Goal: Task Accomplishment & Management: Manage account settings

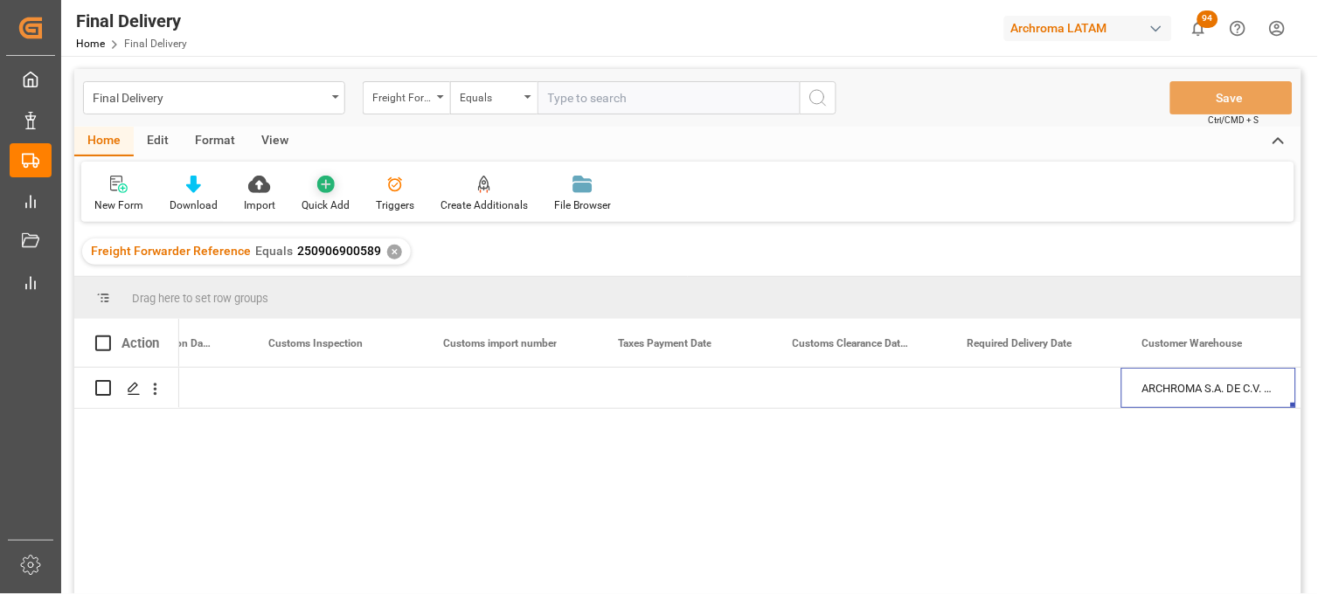
scroll to position [0, 2030]
click at [388, 252] on div "✕" at bounding box center [394, 252] width 15 height 15
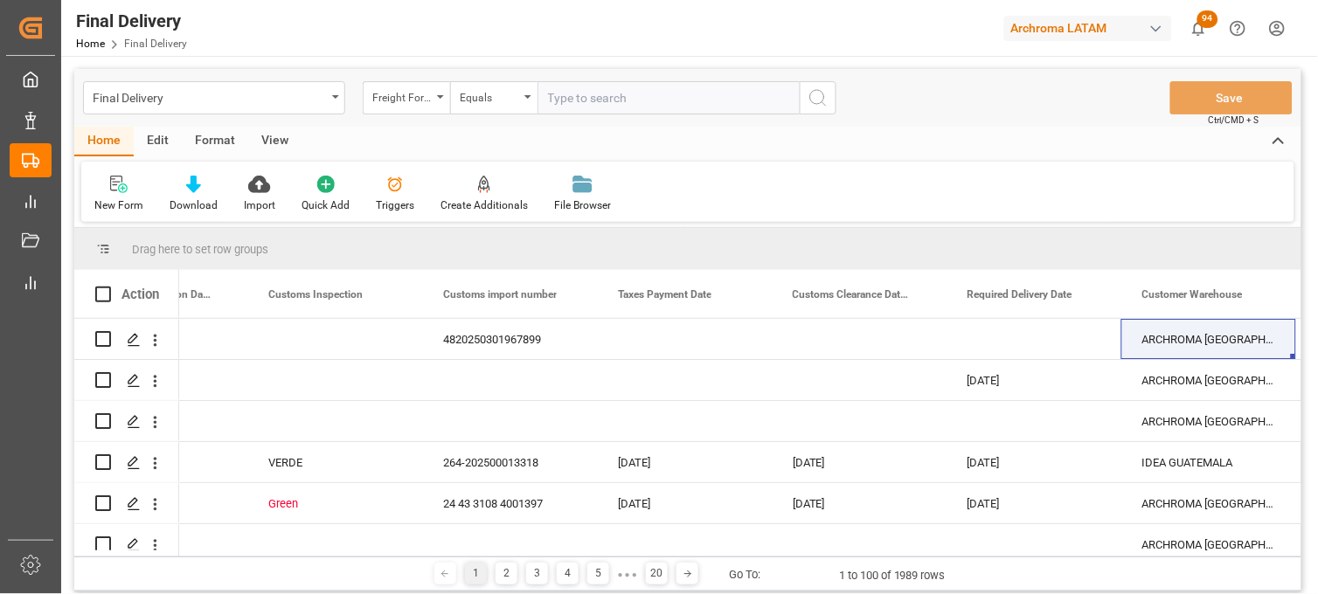
click at [584, 105] on input "text" at bounding box center [669, 97] width 262 height 33
paste input "251006900156"
type input "251006900156"
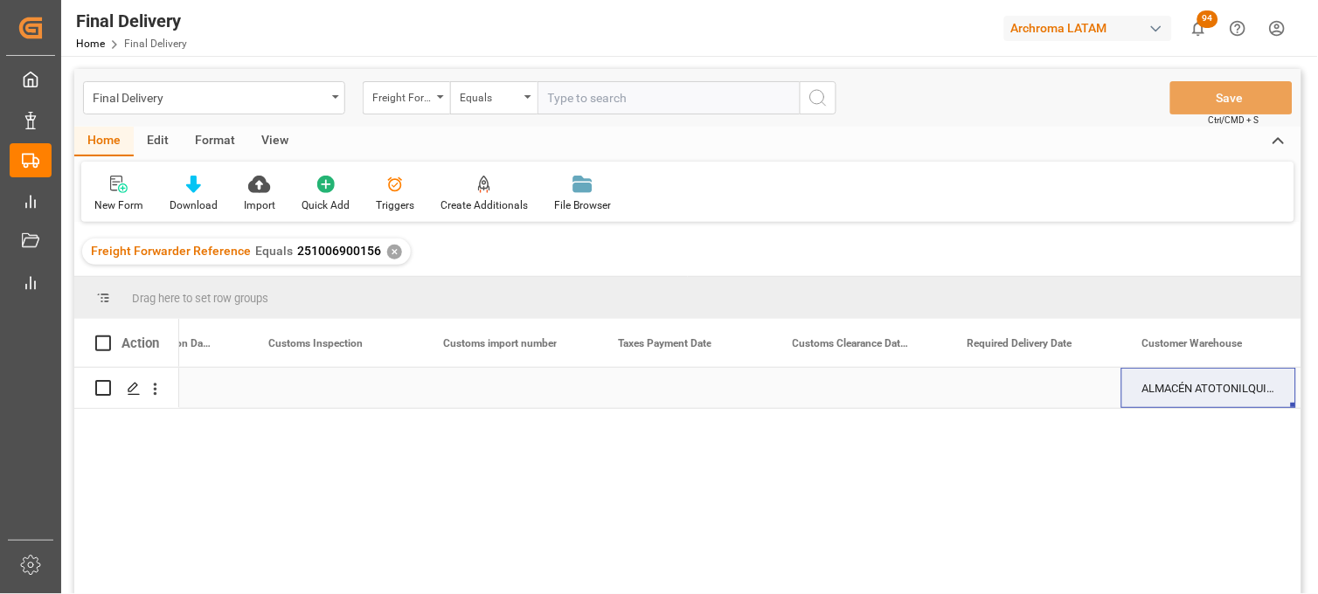
click at [312, 392] on div "Press SPACE to select this row." at bounding box center [334, 388] width 175 height 40
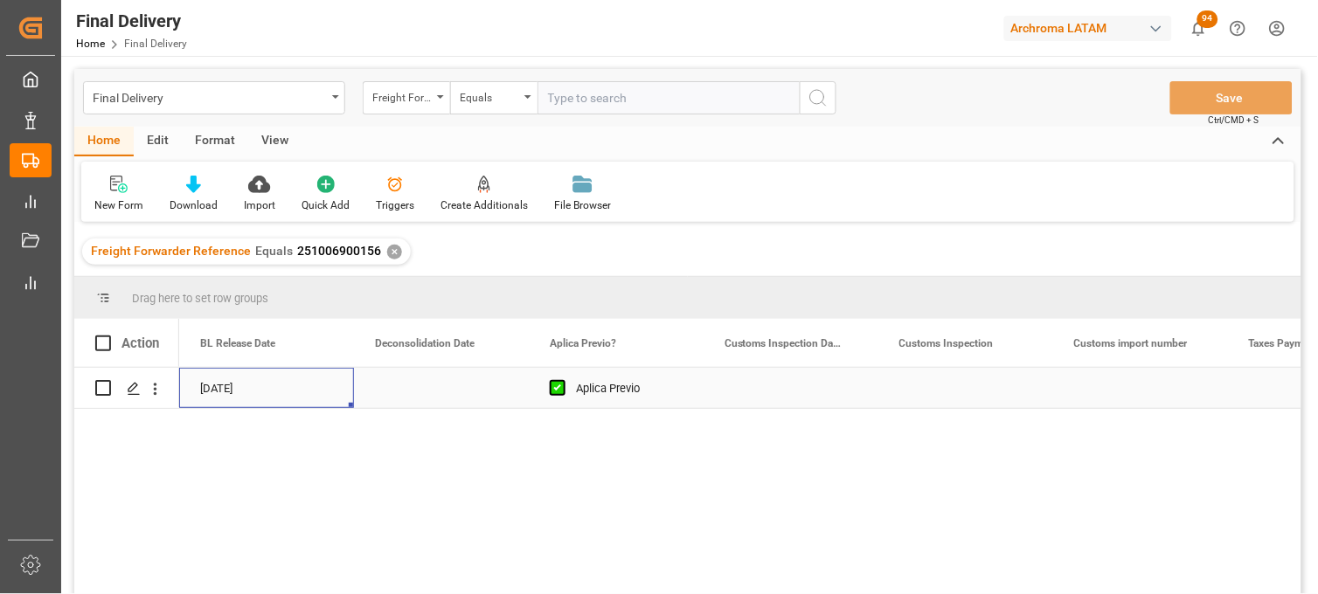
scroll to position [0, 1224]
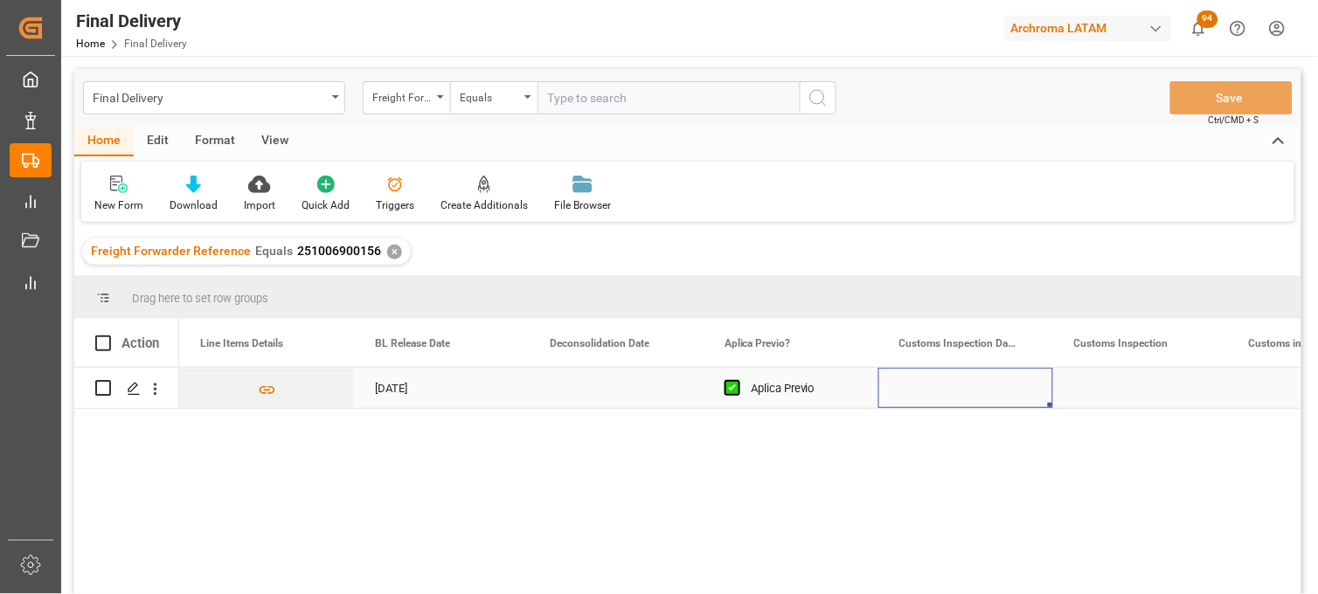
click at [935, 387] on div "Press SPACE to select this row." at bounding box center [965, 388] width 175 height 40
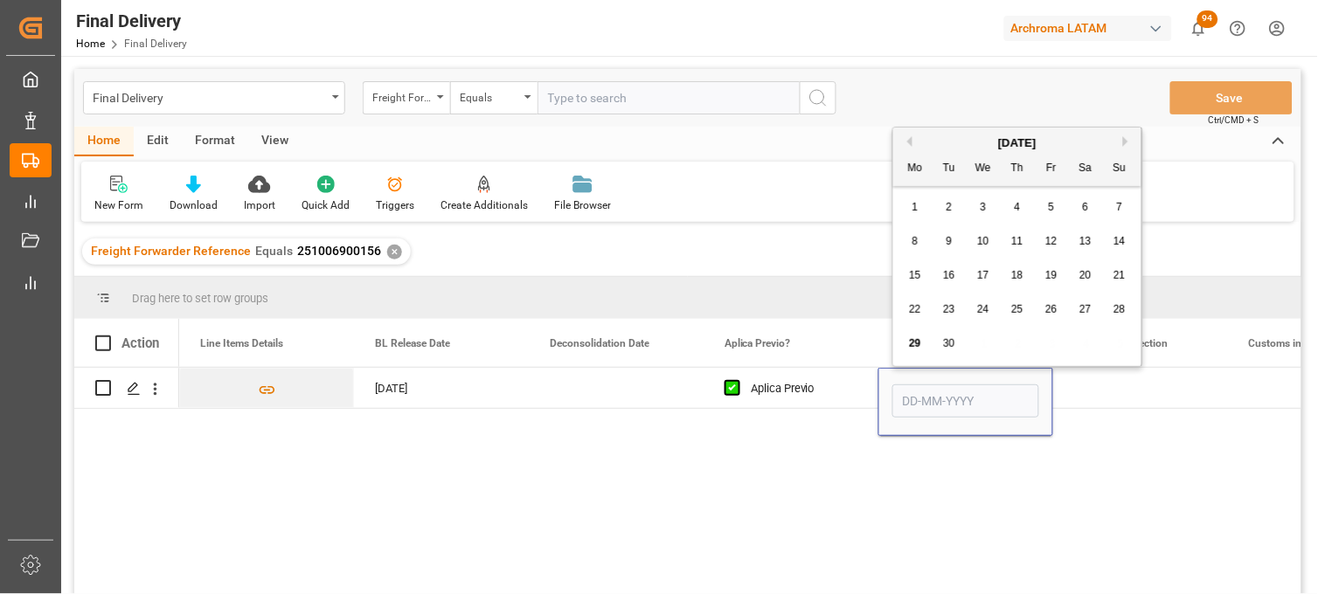
click at [1128, 136] on button "Next Month" at bounding box center [1128, 141] width 10 height 10
click at [989, 205] on div "1" at bounding box center [984, 208] width 22 height 21
type input "[DATE]"
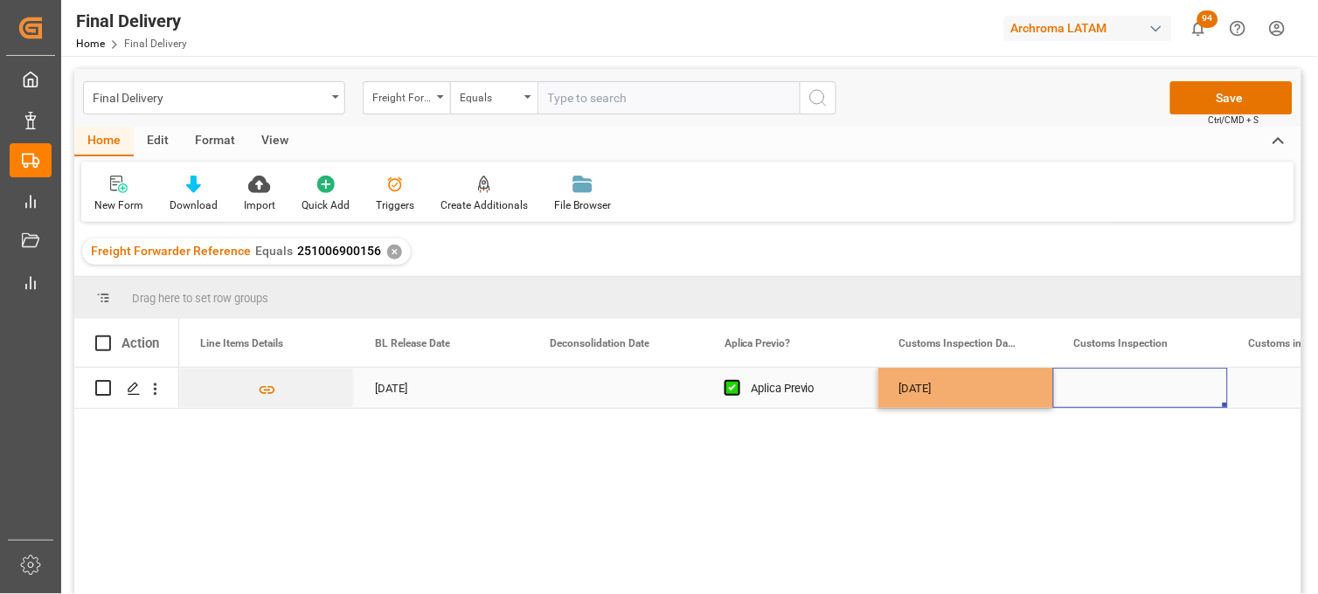
click at [1128, 395] on div "Press SPACE to select this row." at bounding box center [1140, 388] width 175 height 40
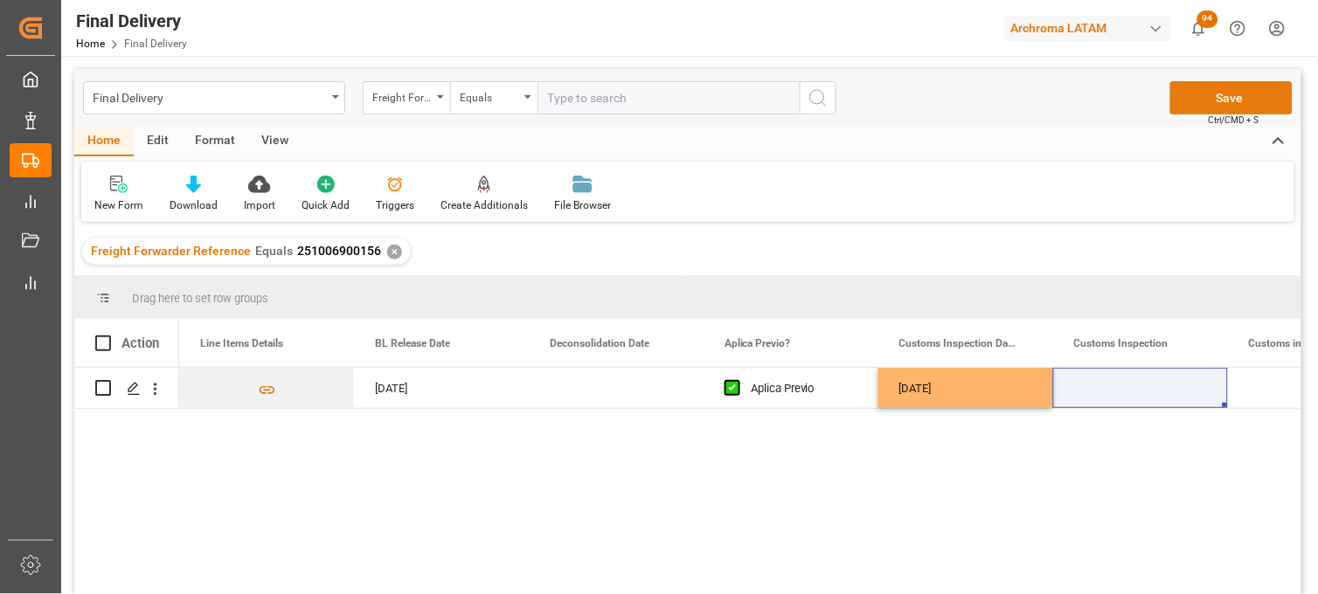
click at [1196, 91] on button "Save" at bounding box center [1231, 97] width 122 height 33
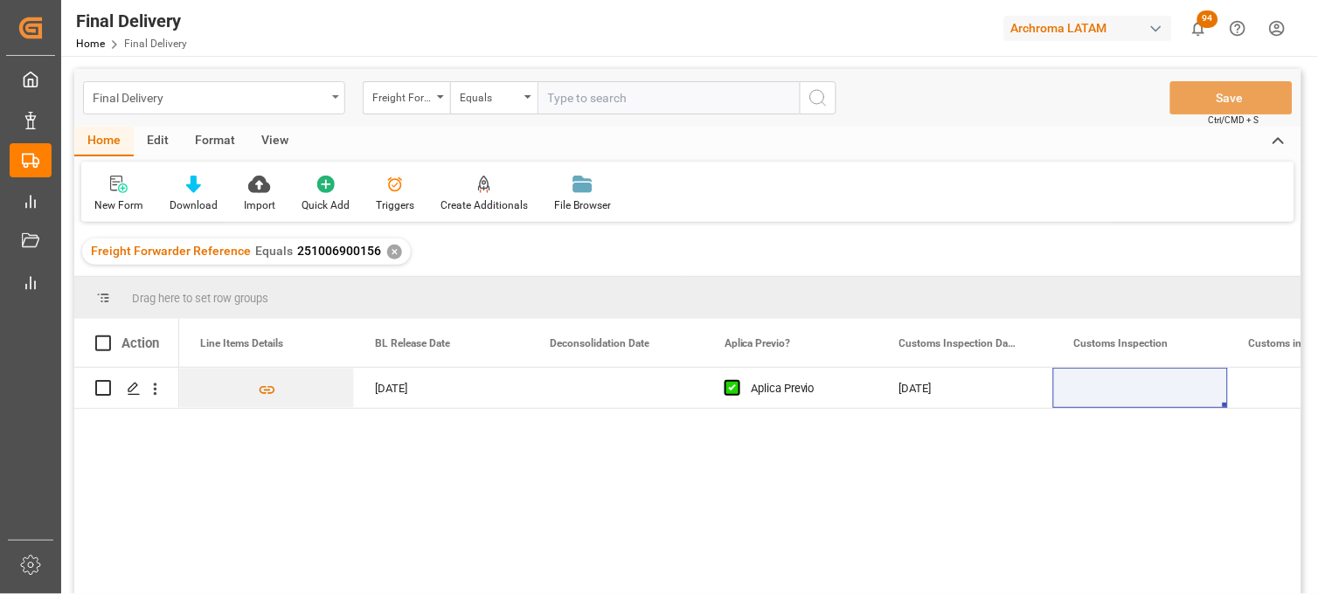
click at [260, 100] on div "Final Delivery" at bounding box center [209, 97] width 233 height 22
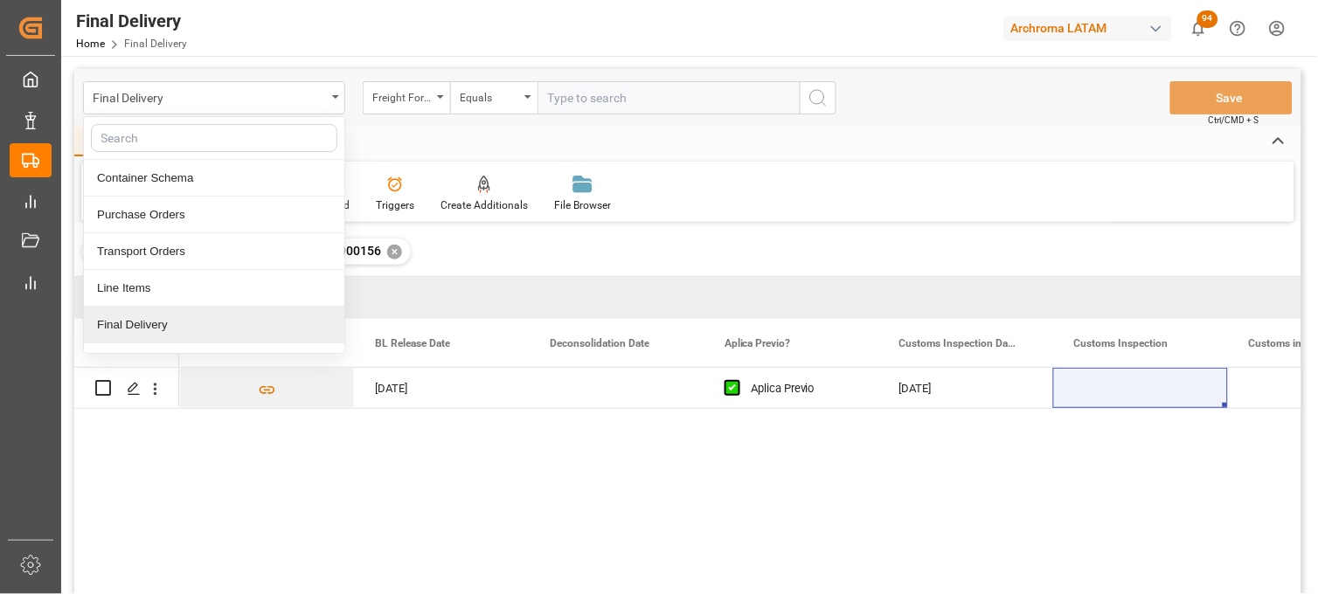
click at [256, 322] on div "Final Delivery" at bounding box center [214, 325] width 260 height 37
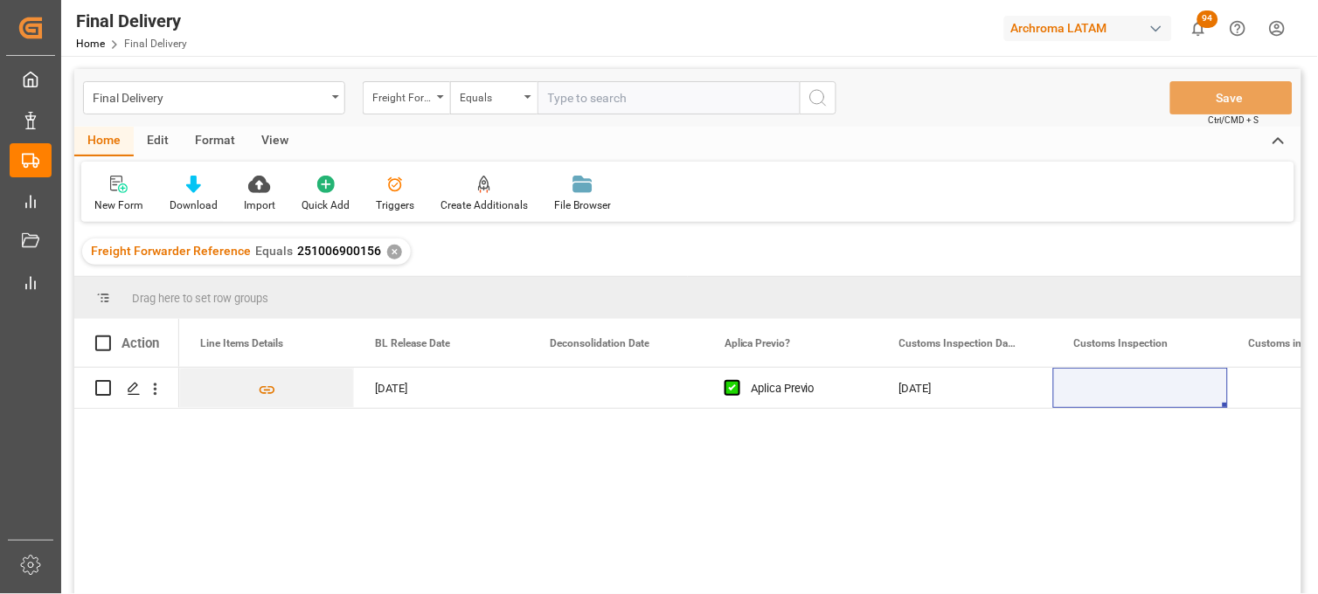
click at [388, 249] on div "✕" at bounding box center [394, 252] width 15 height 15
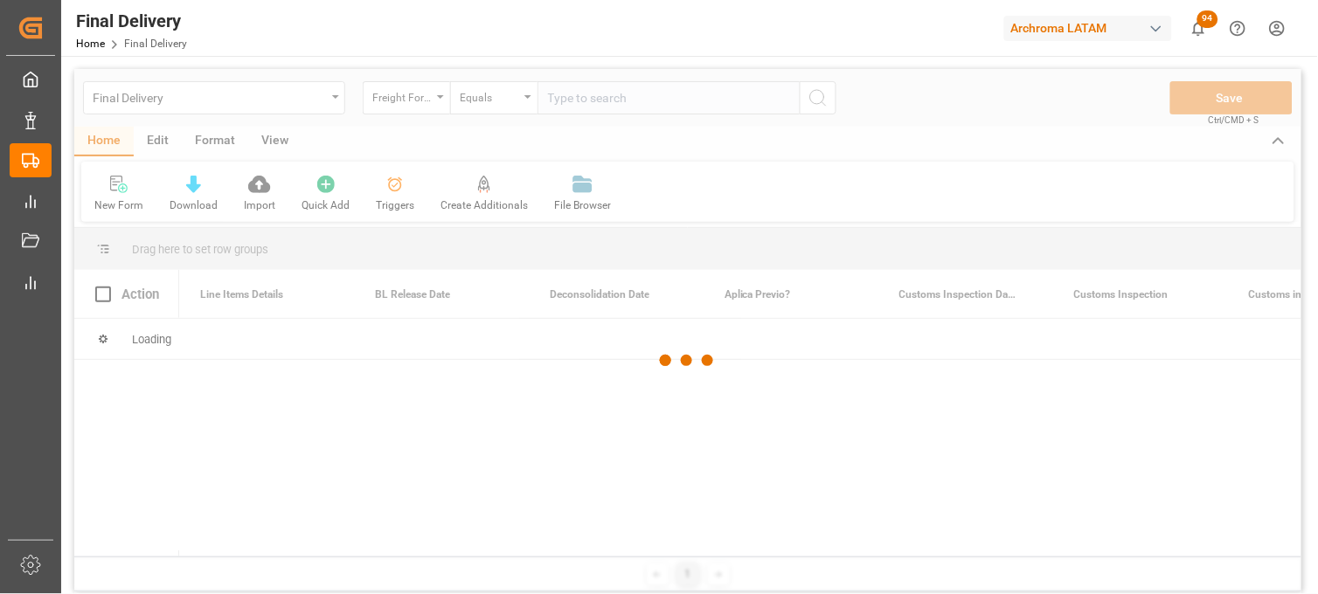
click at [437, 108] on div at bounding box center [687, 361] width 1227 height 584
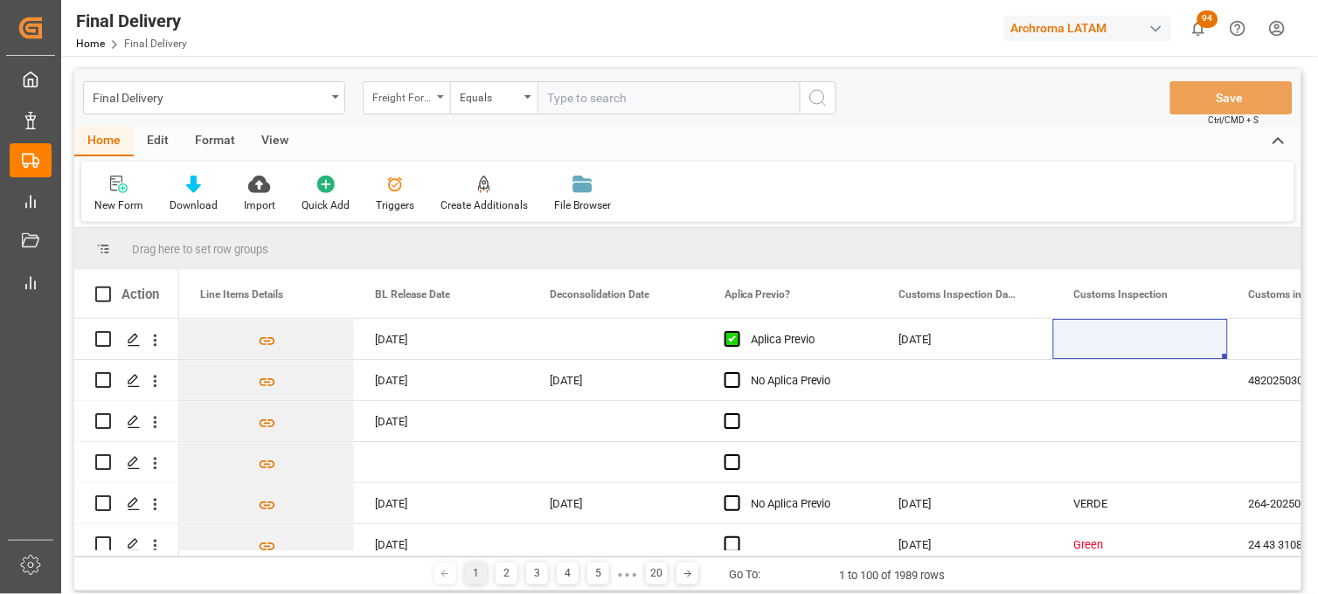
click at [437, 98] on div "Freight Forwarder Reference" at bounding box center [406, 97] width 87 height 33
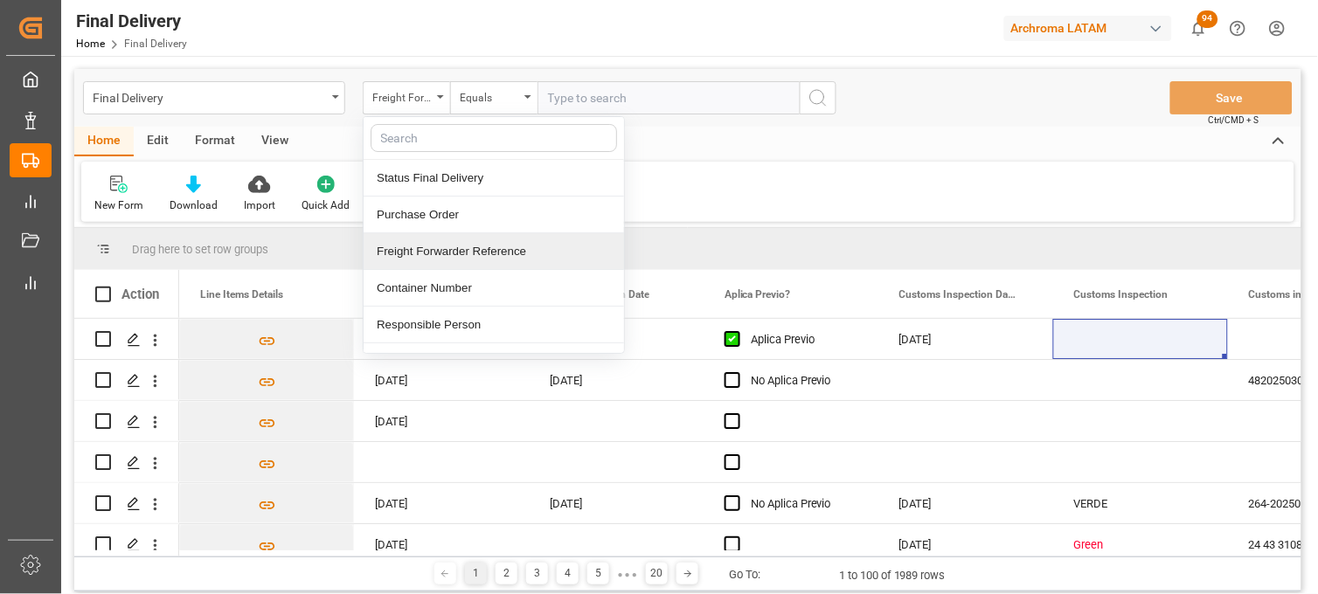
click at [444, 242] on div "Freight Forwarder Reference" at bounding box center [494, 251] width 260 height 37
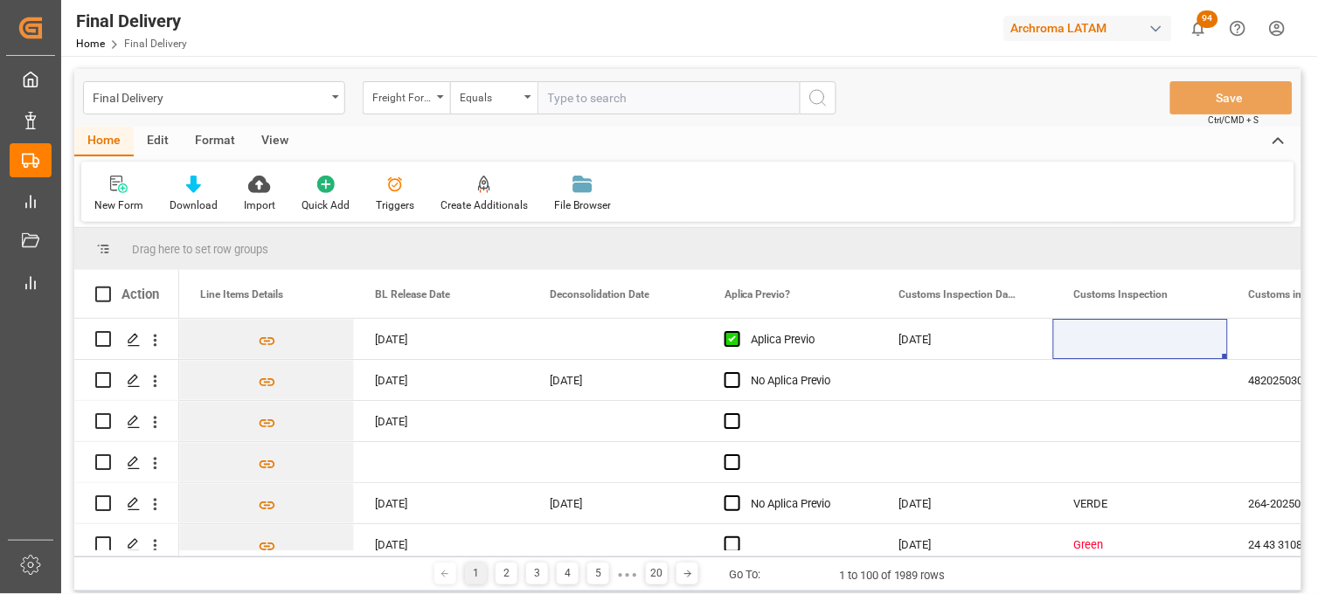
click at [580, 85] on input "text" at bounding box center [669, 97] width 262 height 33
paste input "250906900785"
type input "250906900785"
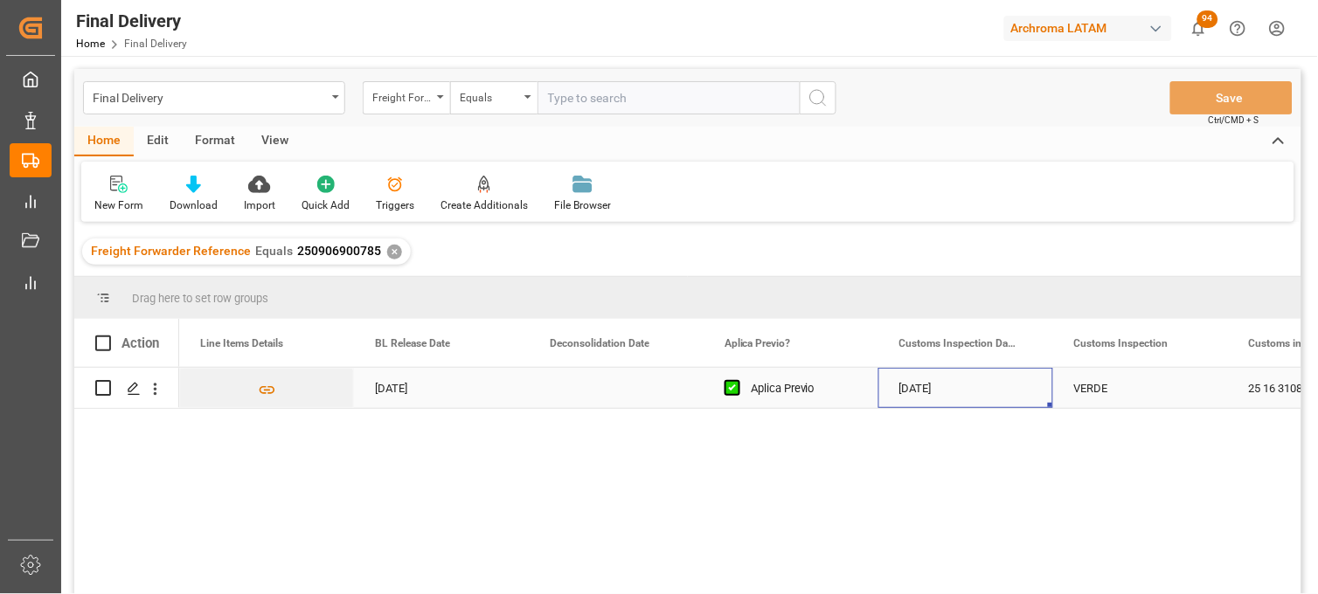
click at [953, 386] on div "[DATE]" at bounding box center [965, 388] width 175 height 40
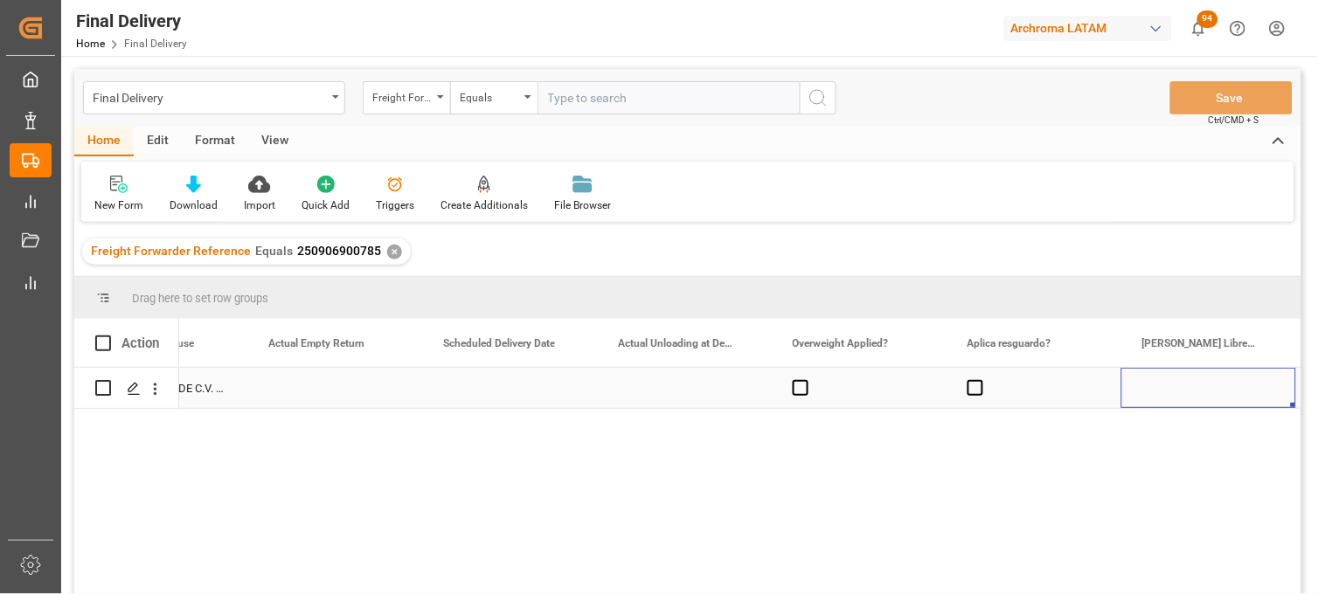
scroll to position [0, 3253]
click at [627, 386] on span "Press SPACE to select this row." at bounding box center [626, 388] width 16 height 16
click at [631, 380] on input "Press SPACE to select this row." at bounding box center [631, 380] width 0 height 0
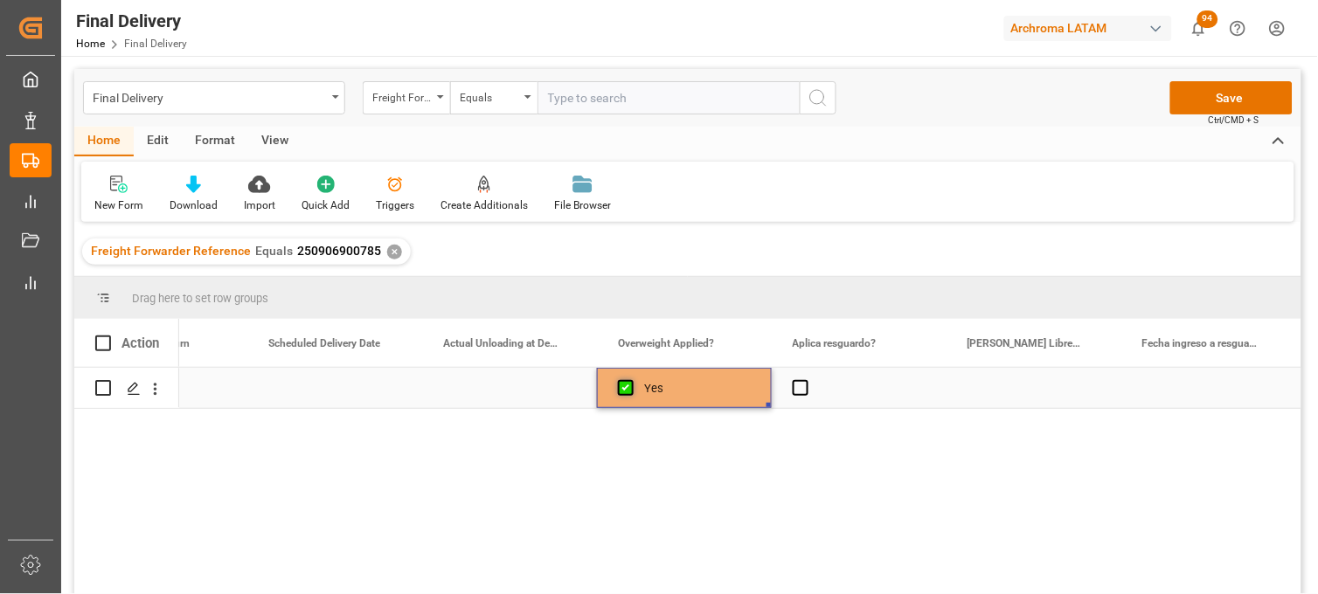
click at [627, 386] on span "Press SPACE to select this row." at bounding box center [626, 388] width 16 height 16
click at [631, 380] on input "Press SPACE to select this row." at bounding box center [631, 380] width 0 height 0
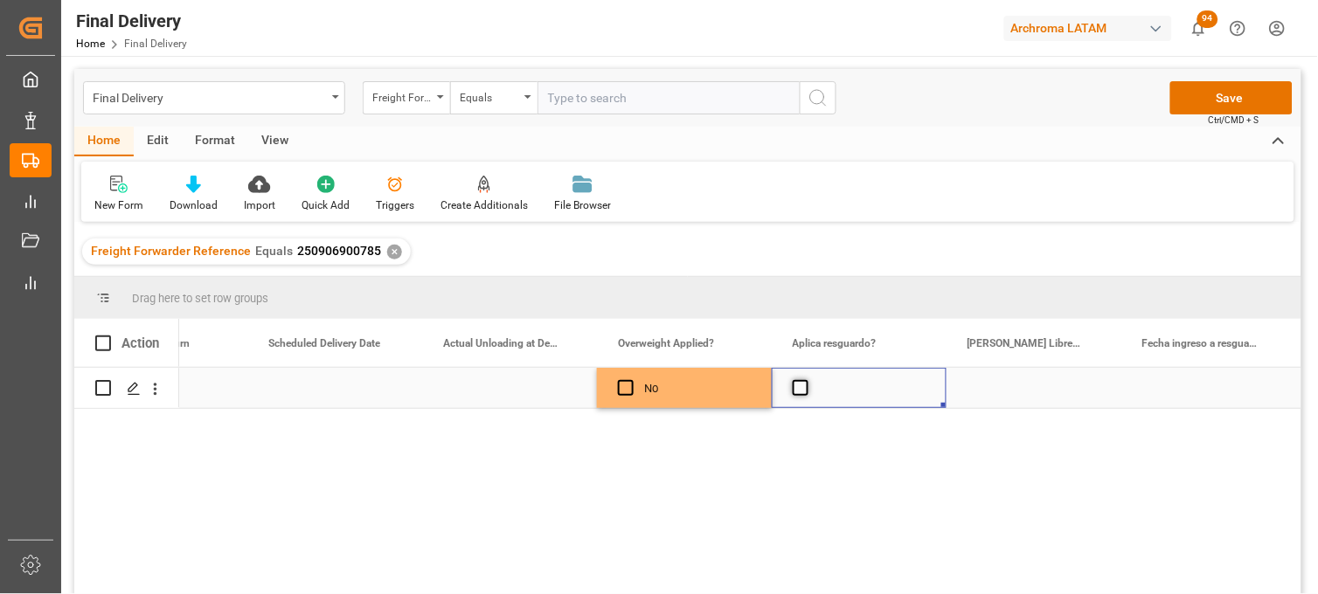
click at [801, 392] on span "Press SPACE to select this row." at bounding box center [801, 388] width 16 height 16
click at [806, 380] on input "Press SPACE to select this row." at bounding box center [806, 380] width 0 height 0
click at [801, 392] on span "Press SPACE to select this row." at bounding box center [801, 388] width 16 height 16
click at [806, 380] on input "Press SPACE to select this row." at bounding box center [806, 380] width 0 height 0
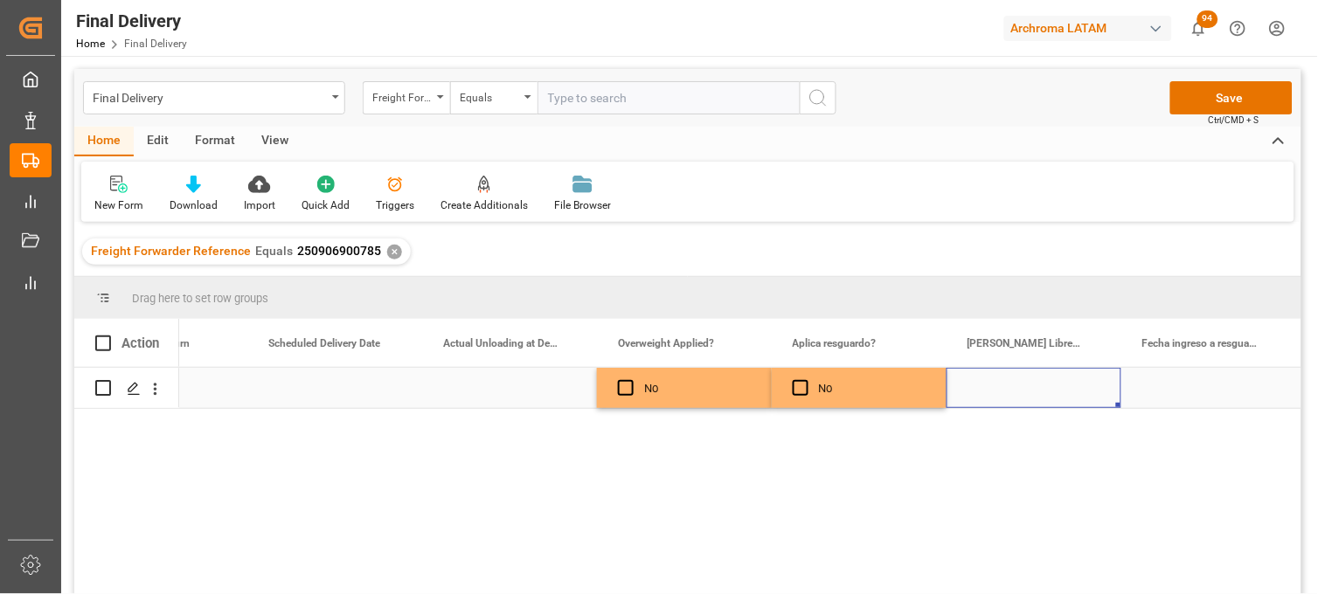
click at [1001, 385] on div "Press SPACE to select this row." at bounding box center [1034, 388] width 175 height 40
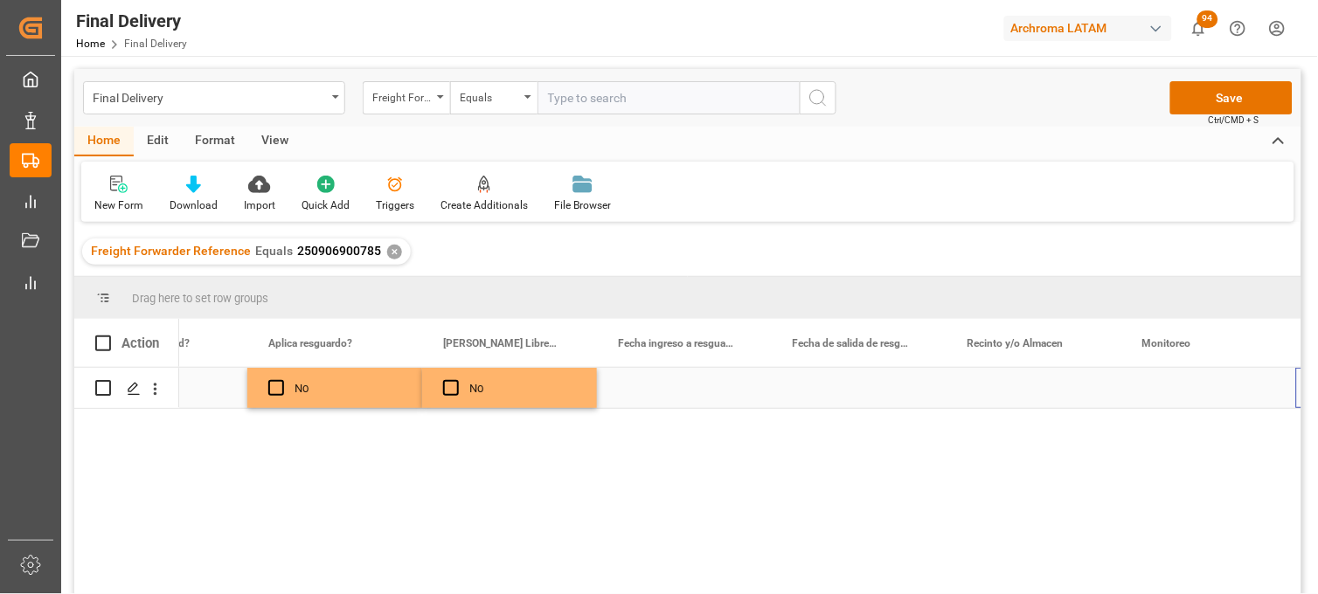
scroll to position [0, 3778]
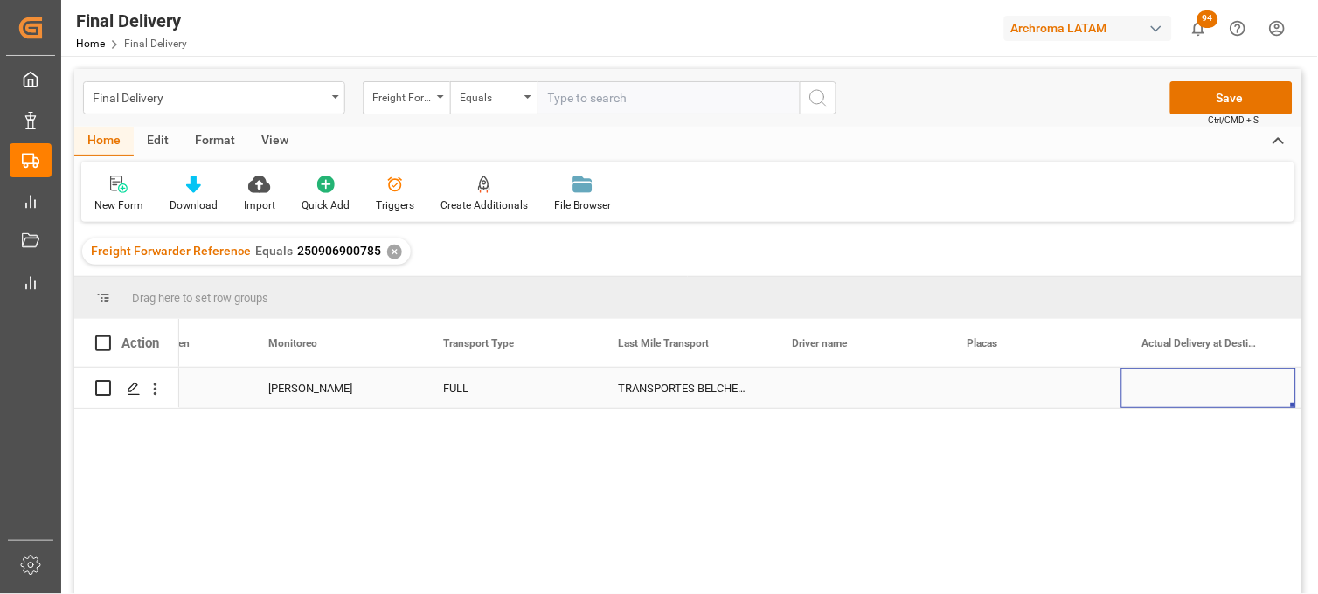
click at [825, 391] on div "Press SPACE to select this row." at bounding box center [859, 388] width 175 height 40
click at [825, 391] on input "Press SPACE to select this row." at bounding box center [859, 398] width 147 height 33
type input "[PERSON_NAME] [PERSON_NAME]"
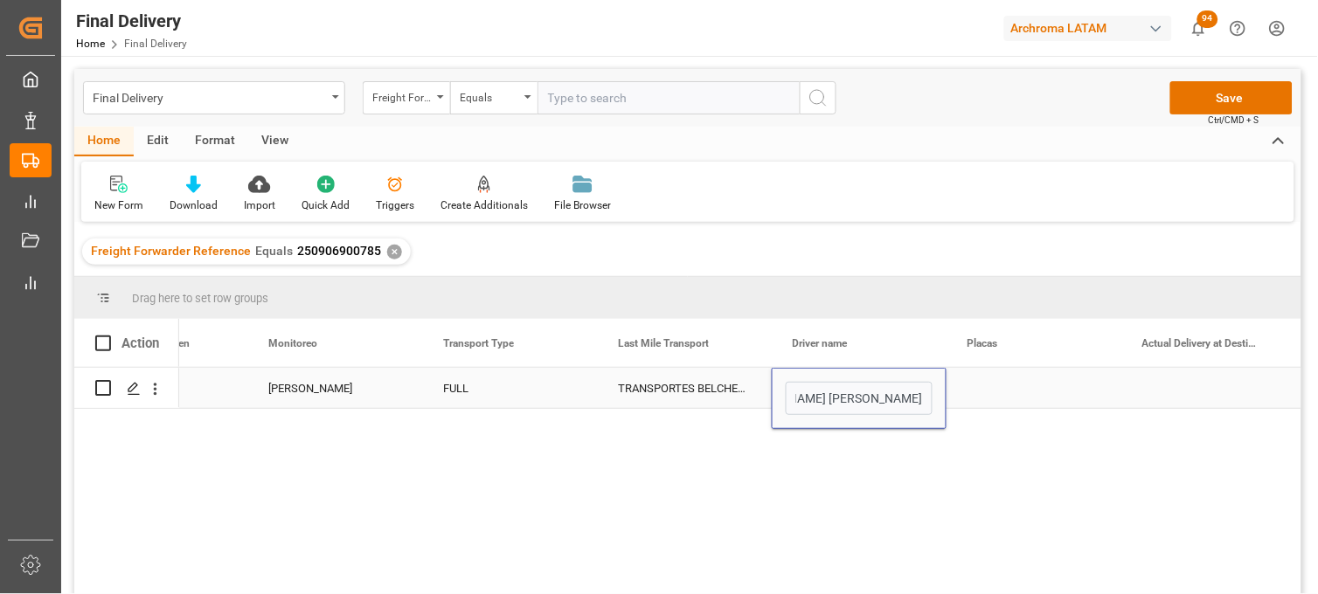
click at [991, 371] on div "Press SPACE to select this row." at bounding box center [1034, 388] width 175 height 40
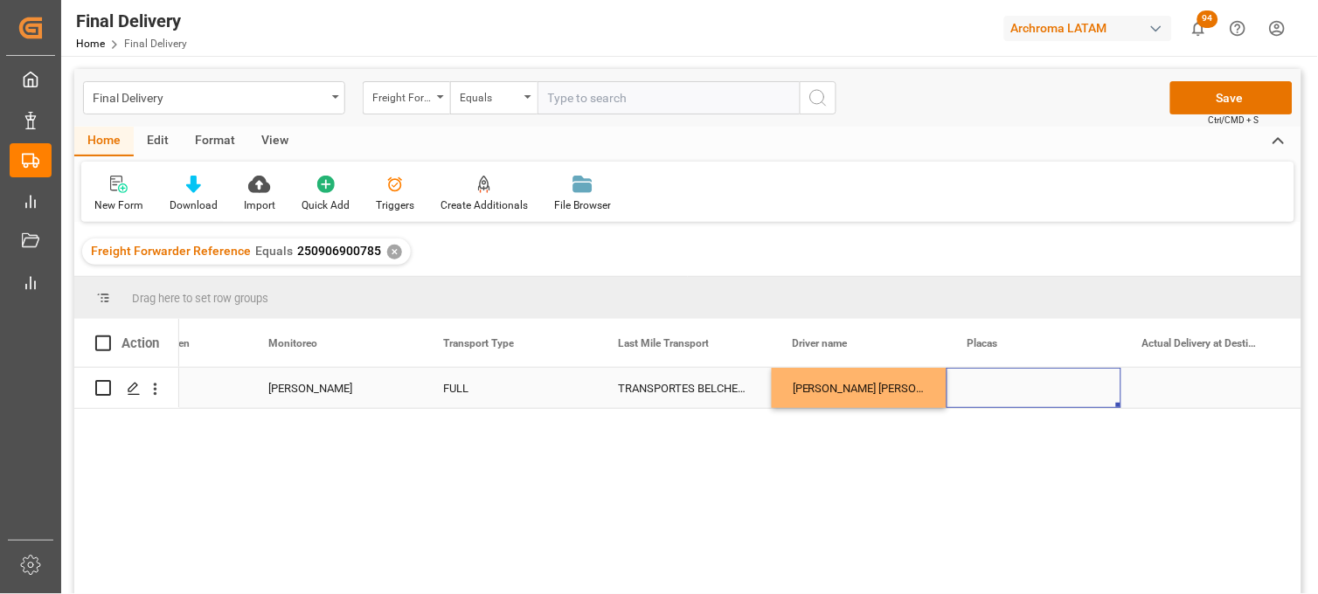
click at [999, 391] on div "Press SPACE to select this row." at bounding box center [1034, 388] width 175 height 40
click at [999, 391] on input "Press SPACE to select this row." at bounding box center [1034, 398] width 147 height 33
type input "76FA6X"
click at [1221, 395] on div "Press SPACE to select this row." at bounding box center [1208, 388] width 175 height 40
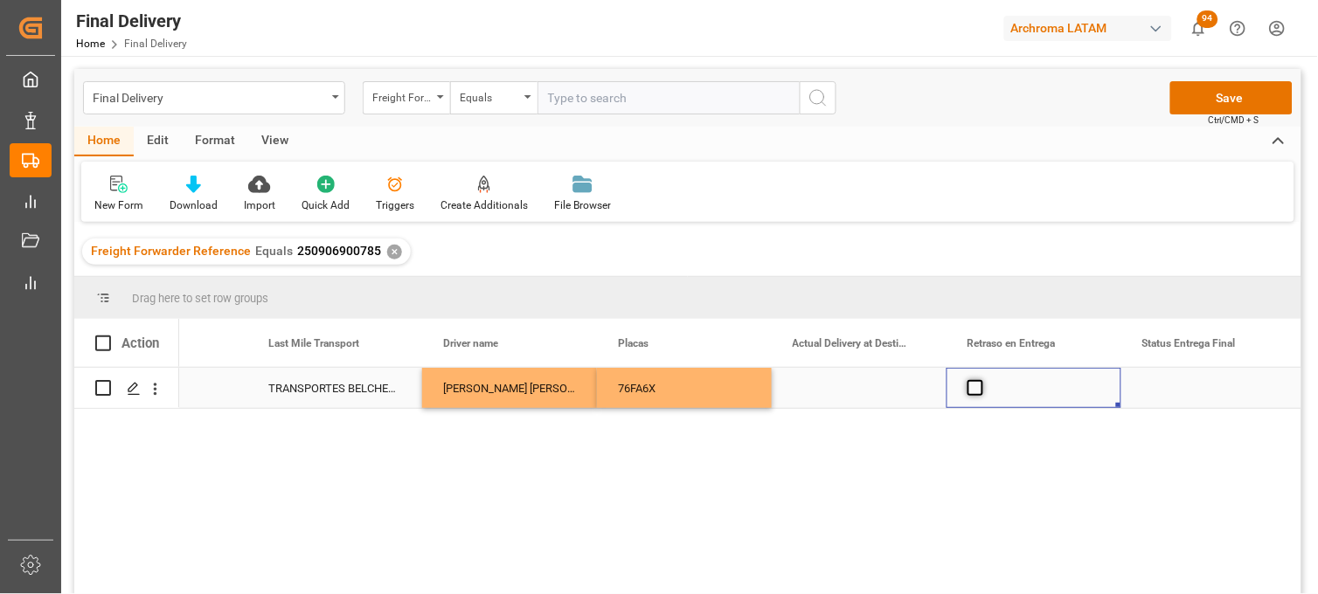
click at [979, 389] on span "Press SPACE to select this row." at bounding box center [976, 388] width 16 height 16
click at [981, 380] on input "Press SPACE to select this row." at bounding box center [981, 380] width 0 height 0
click at [979, 389] on span "Press SPACE to select this row." at bounding box center [976, 388] width 16 height 16
click at [981, 380] on input "Press SPACE to select this row." at bounding box center [981, 380] width 0 height 0
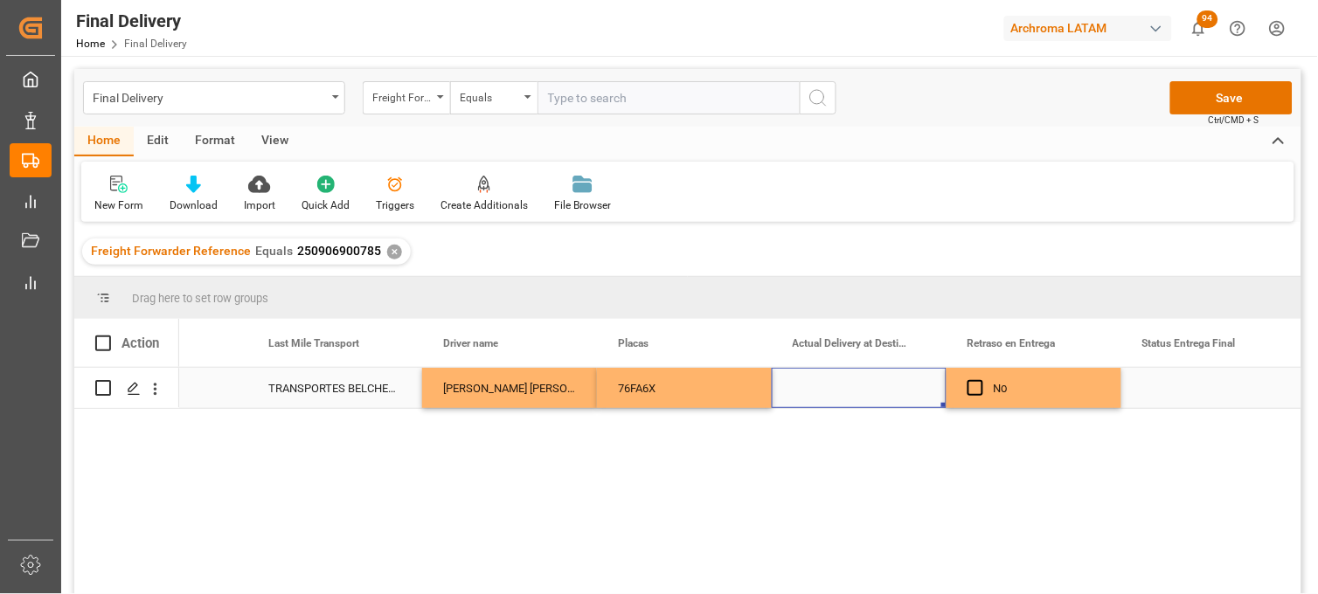
click at [809, 392] on div "Press SPACE to select this row." at bounding box center [859, 388] width 175 height 40
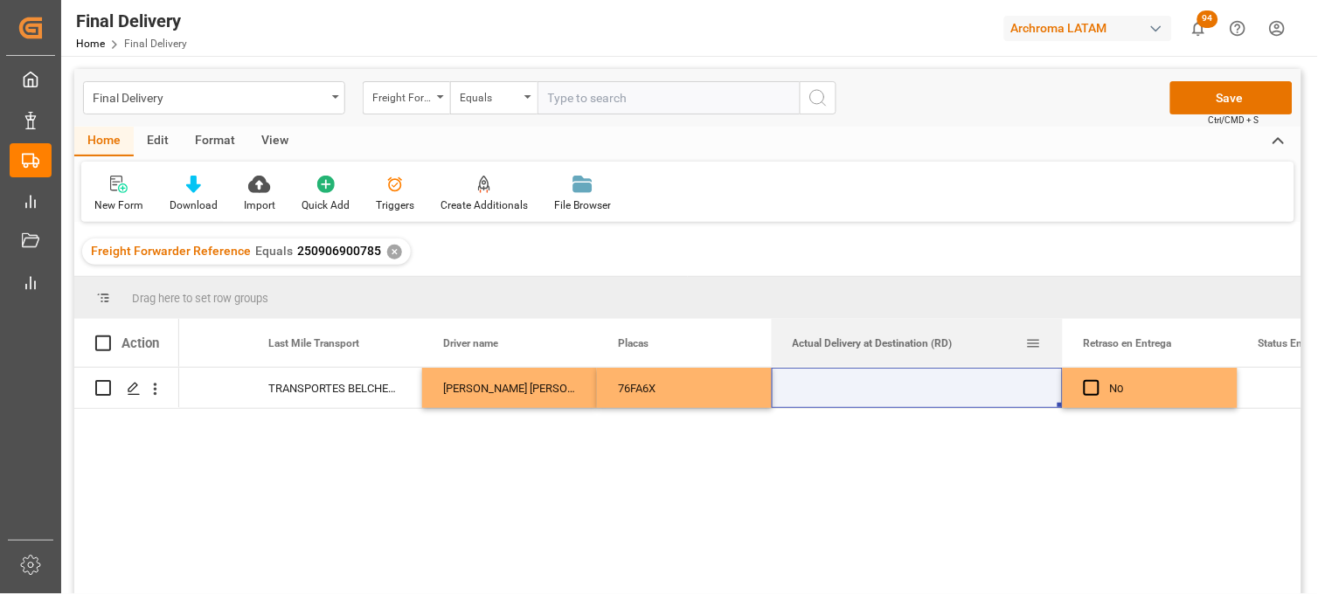
drag, startPoint x: 946, startPoint y: 327, endPoint x: 1062, endPoint y: 335, distance: 116.5
click at [1062, 335] on div at bounding box center [1062, 343] width 7 height 48
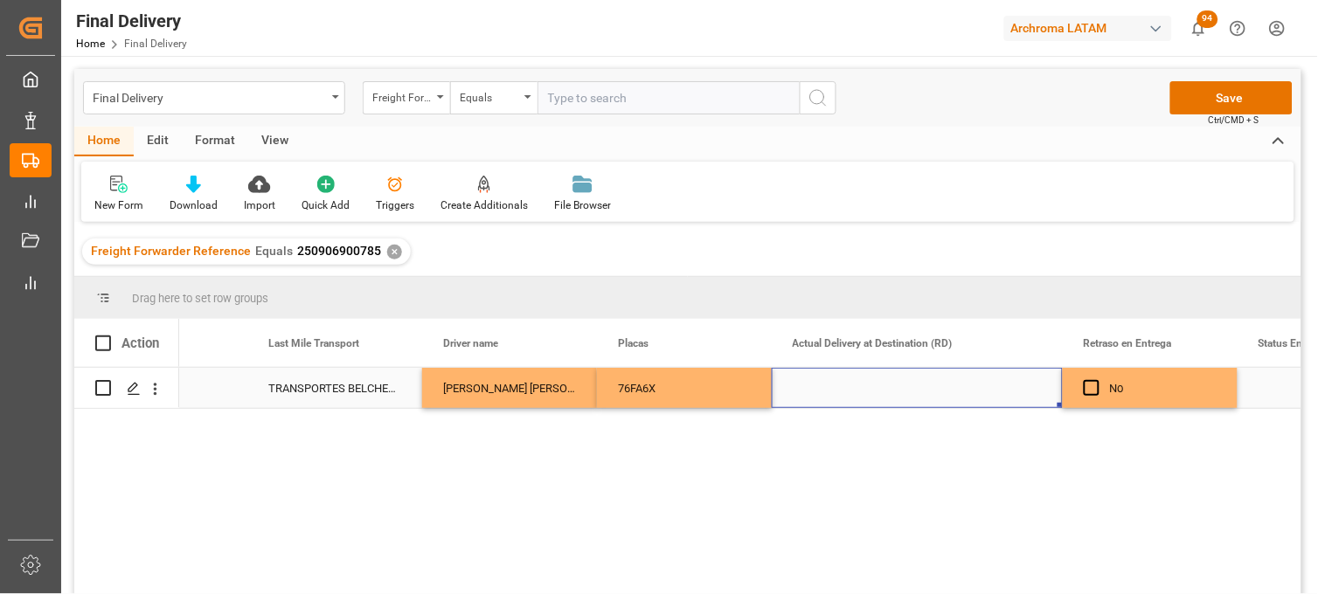
click at [871, 389] on div "Press SPACE to select this row." at bounding box center [917, 388] width 291 height 40
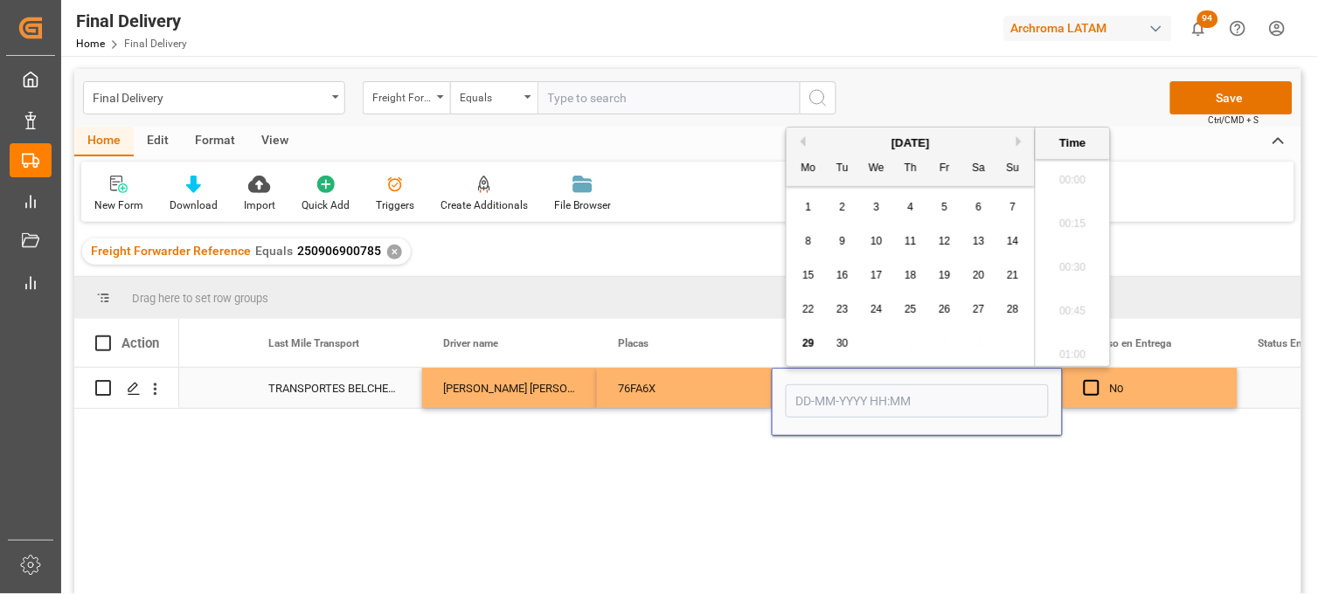
scroll to position [1972, 0]
click at [938, 311] on div "26" at bounding box center [945, 310] width 22 height 21
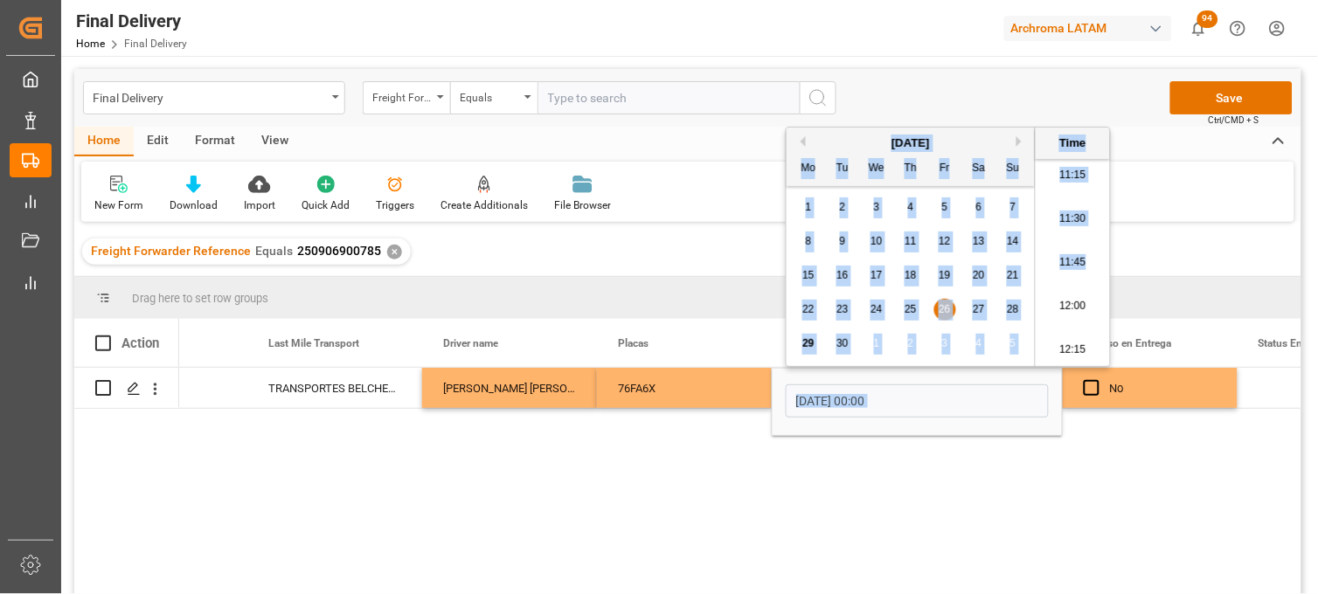
drag, startPoint x: 1103, startPoint y: 262, endPoint x: 1112, endPoint y: 258, distance: 9.8
click at [1112, 258] on body "Created by potrace 1.15, written by [PERSON_NAME] [DATE]-[DATE] Created by potr…" at bounding box center [659, 297] width 1318 height 594
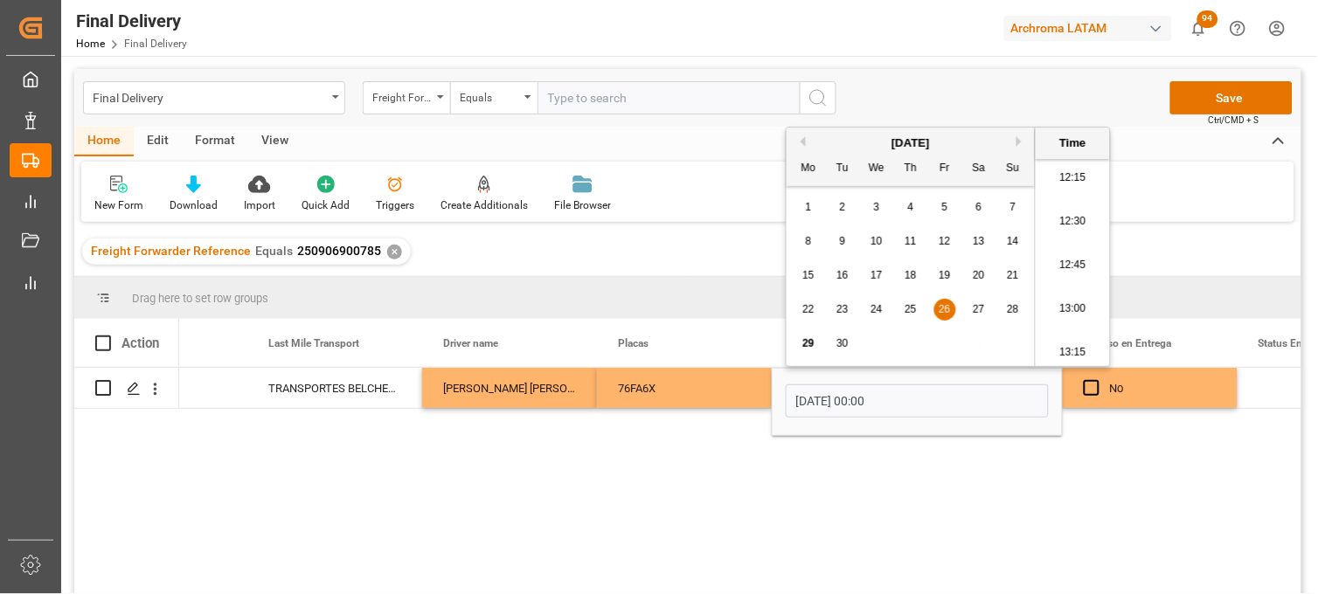
click at [1078, 309] on li "13:00" at bounding box center [1073, 310] width 74 height 44
type input "[DATE] 13:00"
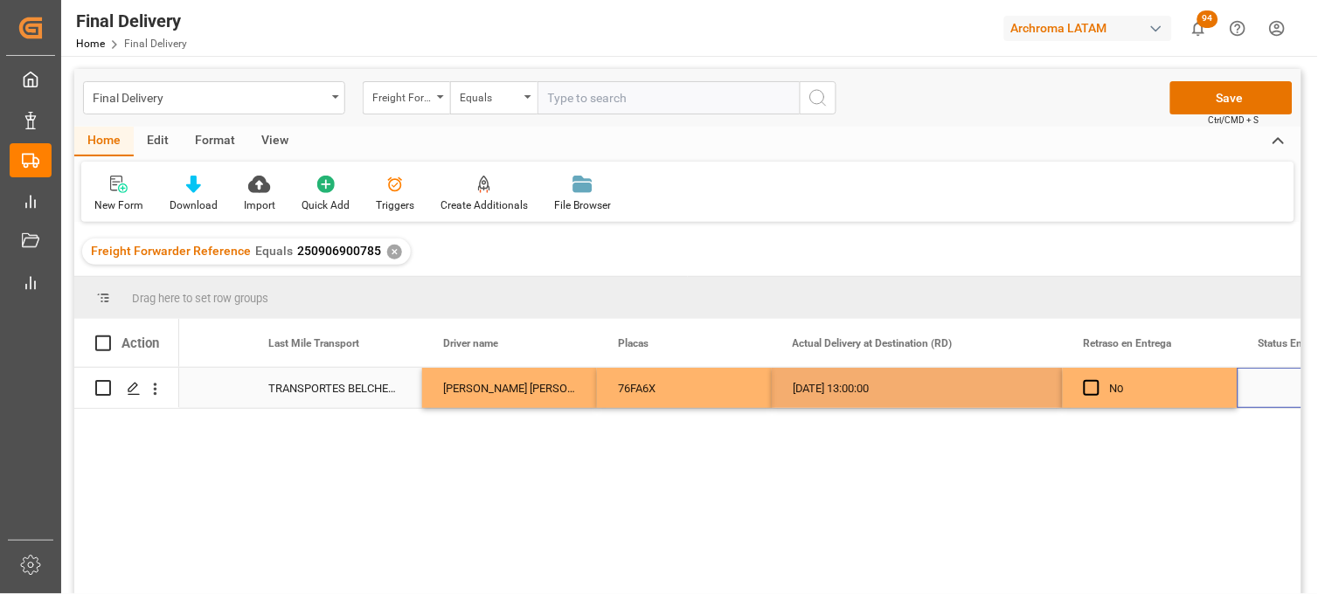
click at [1259, 393] on div "Press SPACE to select this row." at bounding box center [1325, 388] width 175 height 40
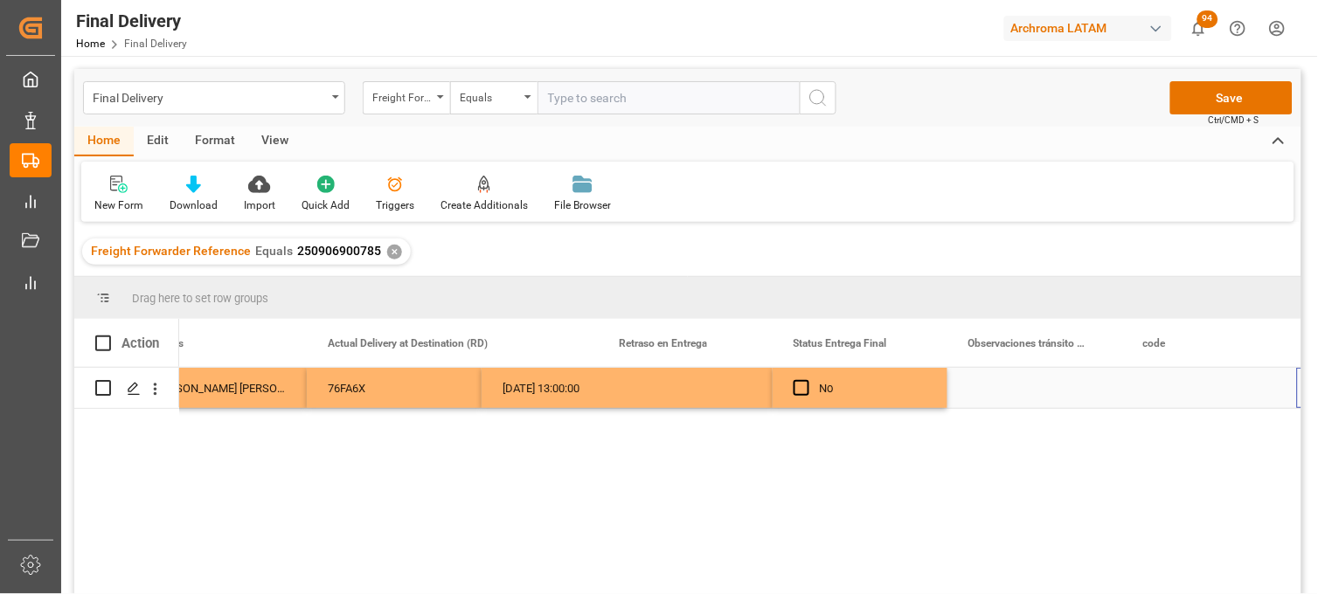
scroll to position [0, 5467]
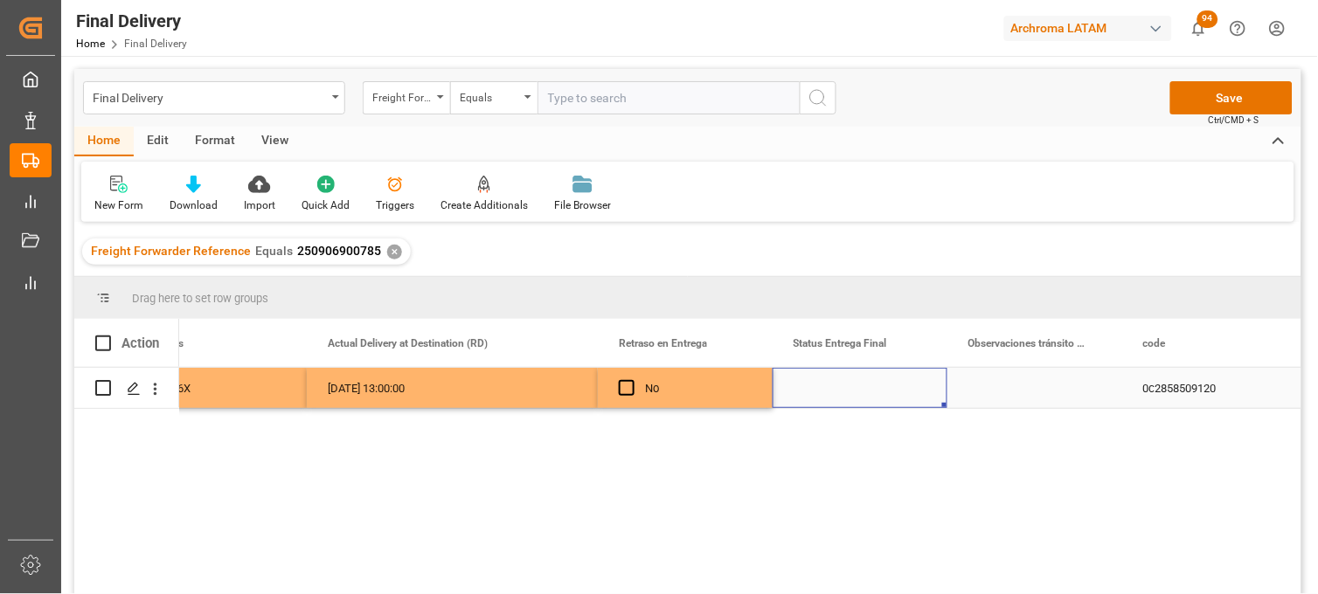
click at [874, 390] on div "Press SPACE to select this row." at bounding box center [860, 388] width 175 height 40
click at [874, 390] on input "Press SPACE to select this row." at bounding box center [860, 398] width 147 height 33
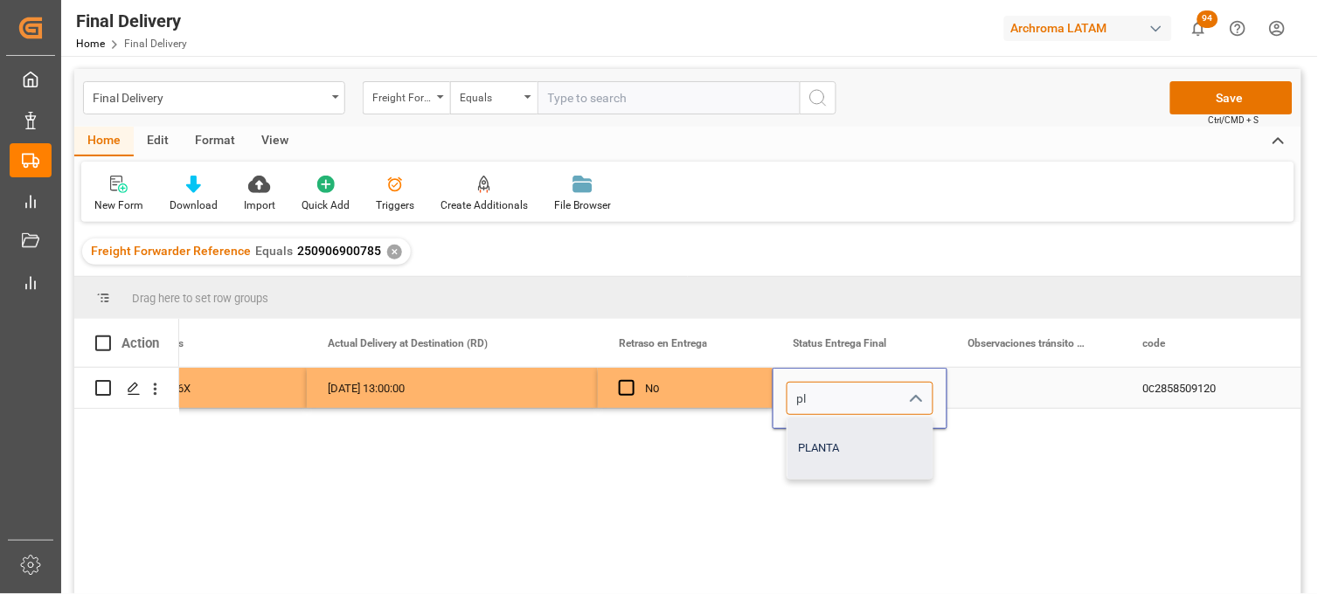
click at [845, 439] on div "PLANTA" at bounding box center [860, 448] width 145 height 61
type input "PLANTA"
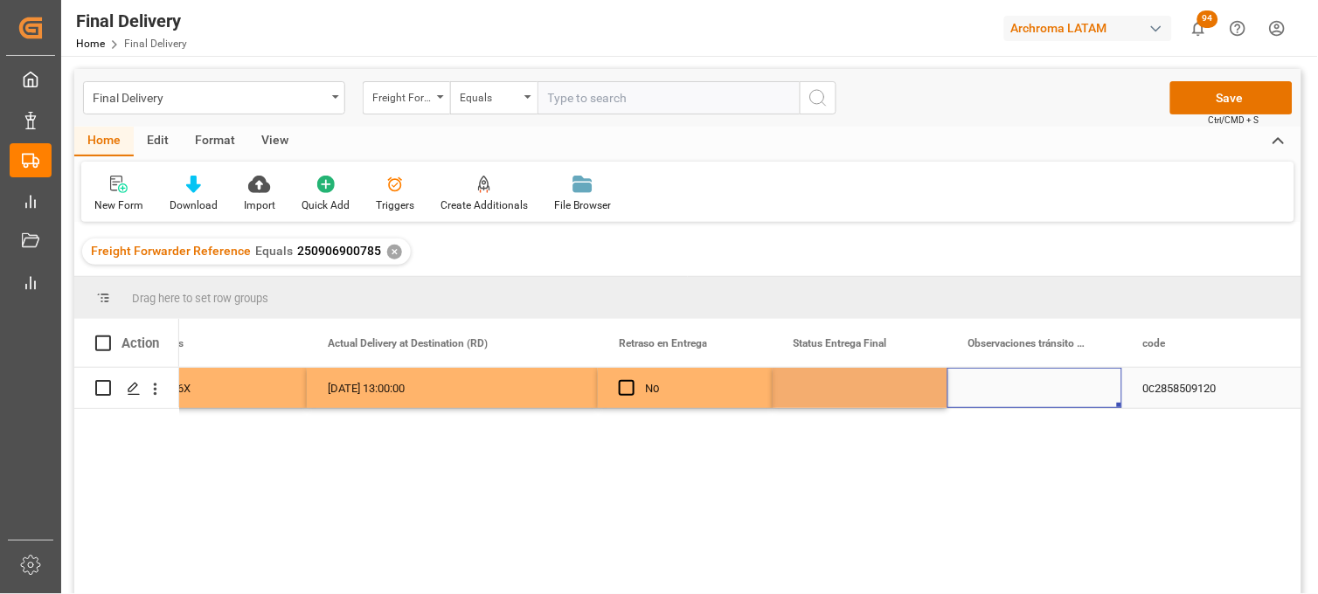
click at [1023, 391] on div "Press SPACE to select this row." at bounding box center [1035, 388] width 175 height 40
click at [806, 383] on div "PLANTA" at bounding box center [860, 389] width 133 height 40
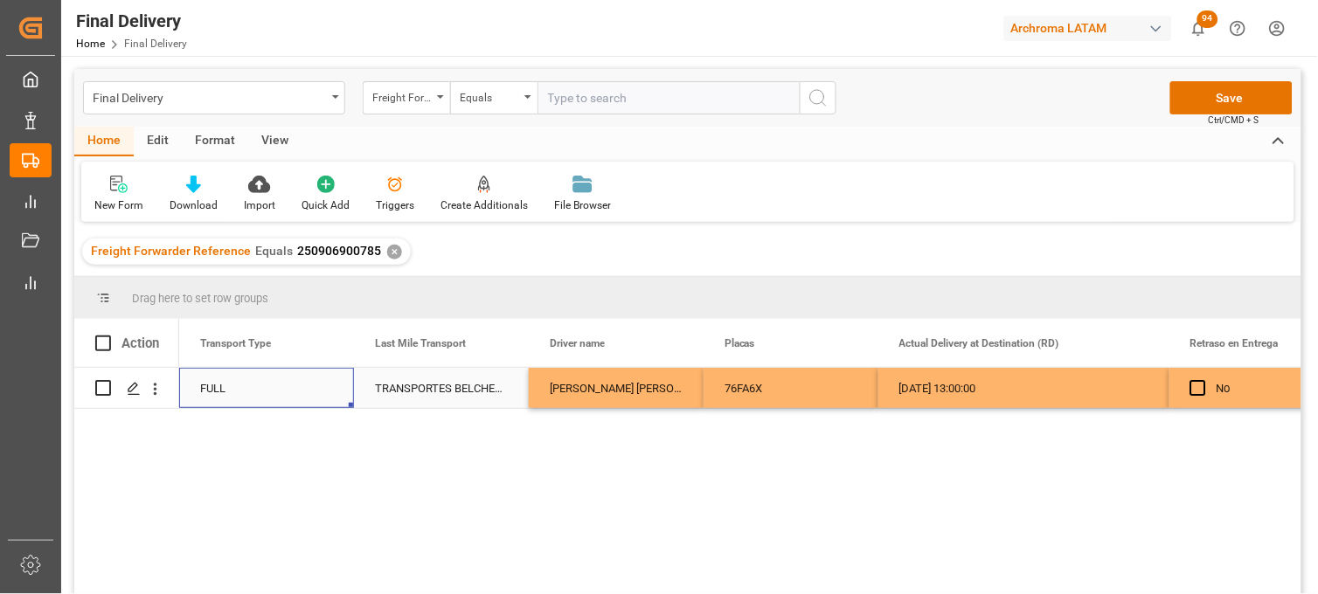
scroll to position [0, 4720]
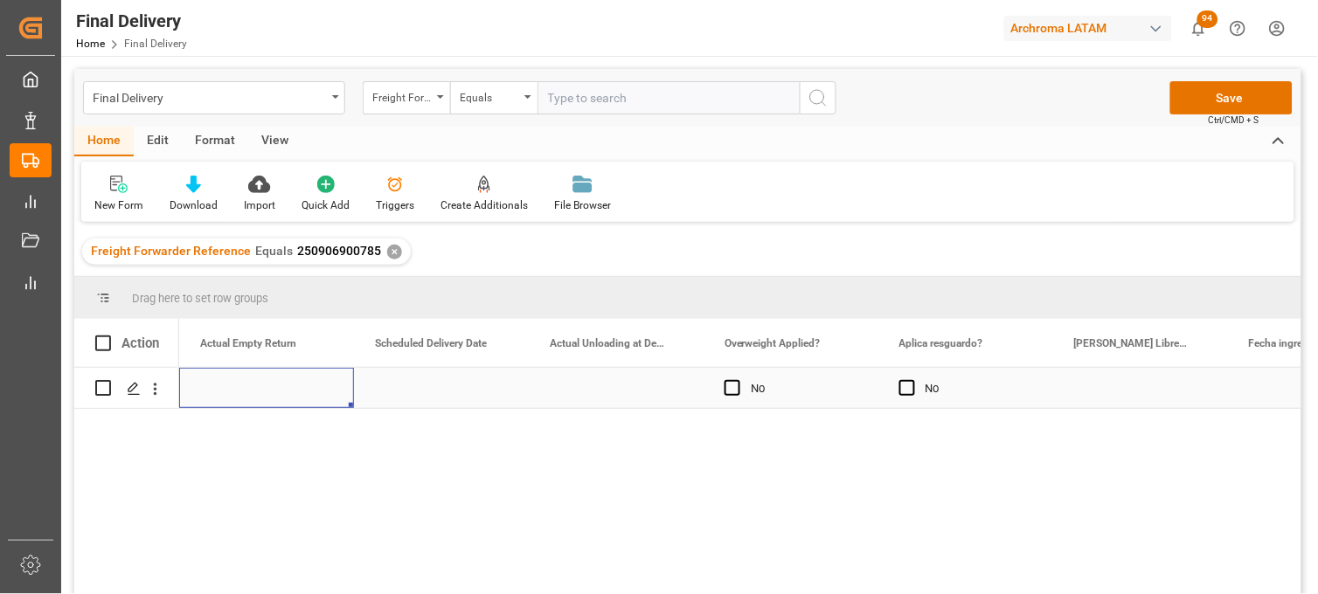
click at [588, 389] on div "Press SPACE to select this row." at bounding box center [616, 388] width 175 height 40
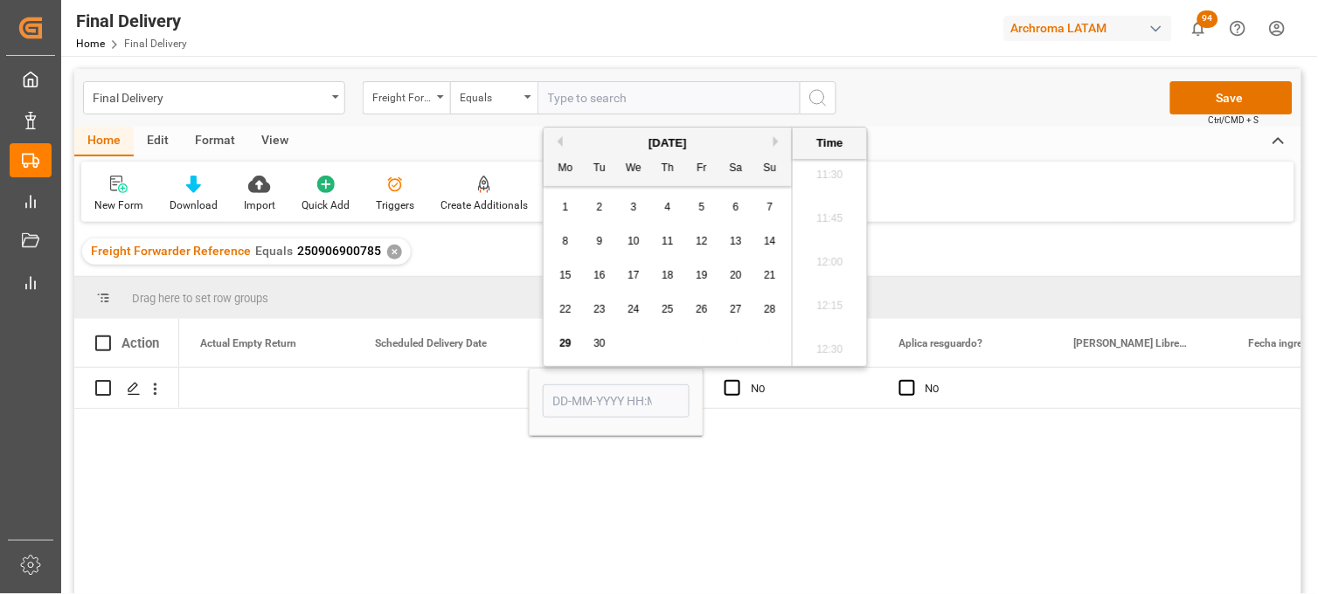
click at [698, 312] on span "26" at bounding box center [701, 309] width 11 height 12
click at [836, 303] on li "17:00" at bounding box center [830, 308] width 74 height 44
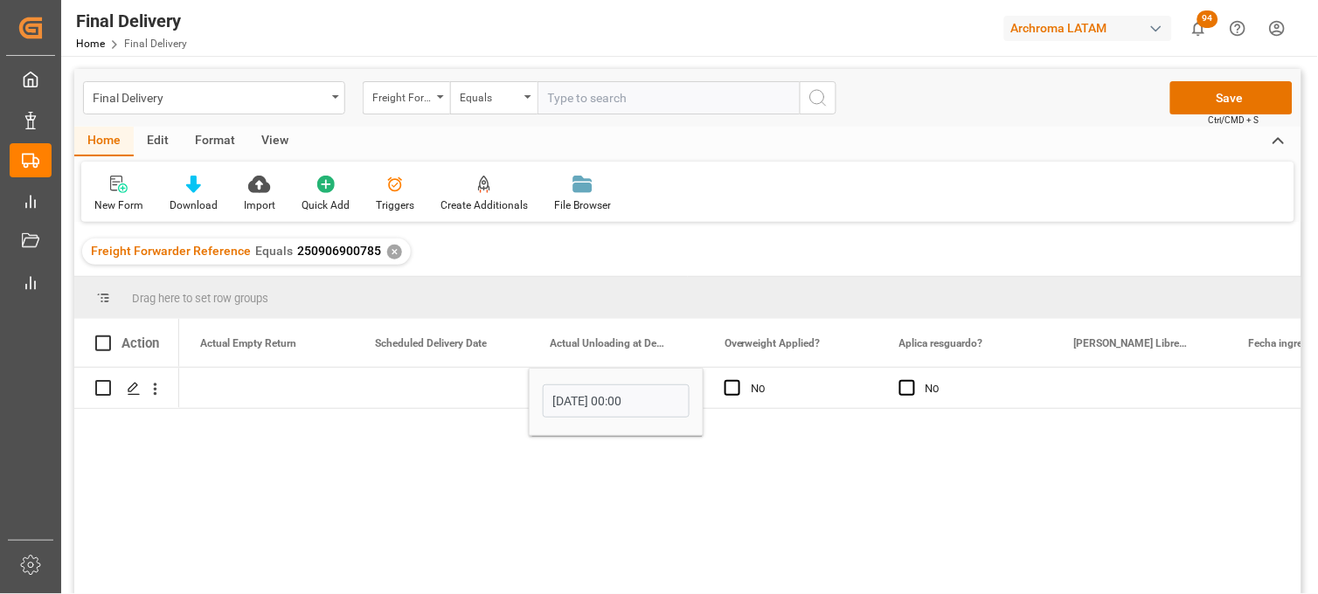
type input "[DATE] 17:00"
click at [433, 391] on div "Press SPACE to select this row." at bounding box center [441, 388] width 175 height 40
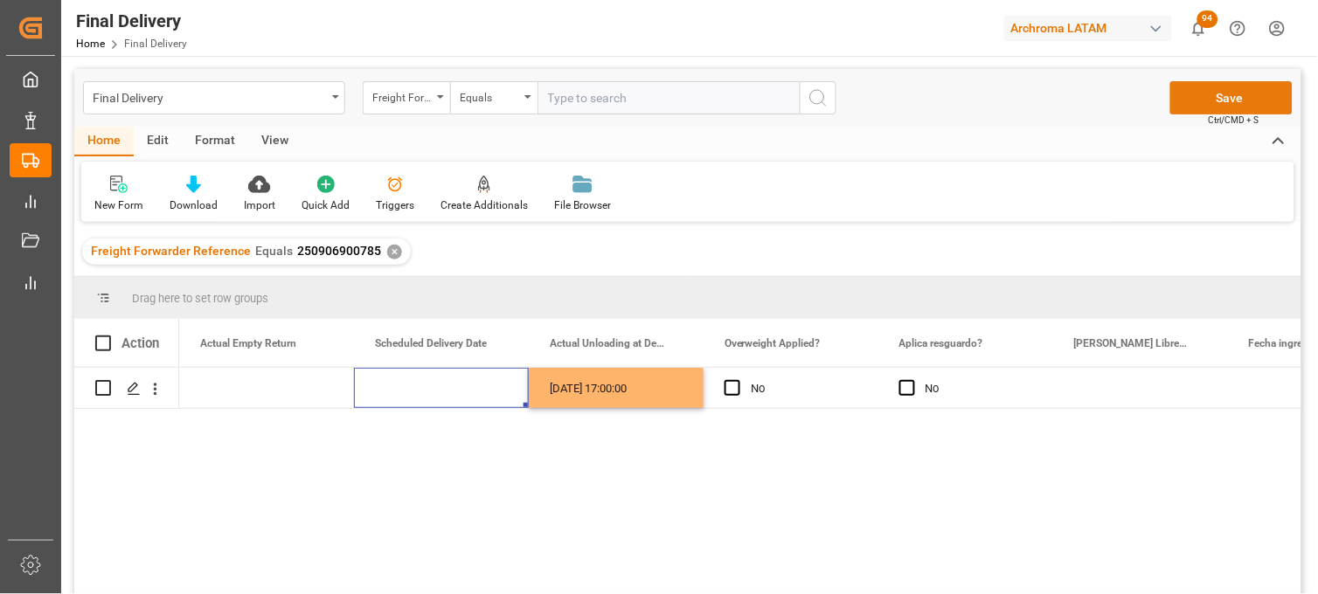
click at [1206, 102] on button "Save" at bounding box center [1231, 97] width 122 height 33
